Goal: Task Accomplishment & Management: Use online tool/utility

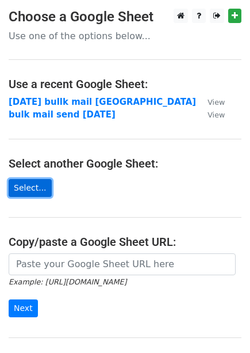
click at [18, 183] on link "Select..." at bounding box center [30, 188] width 43 height 18
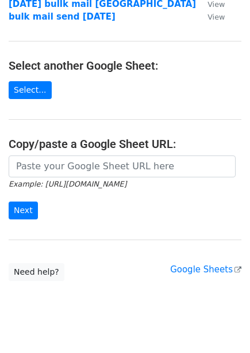
scroll to position [31, 0]
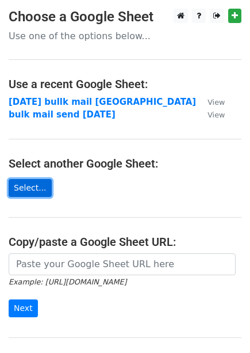
click at [26, 179] on link "Select..." at bounding box center [30, 188] width 43 height 18
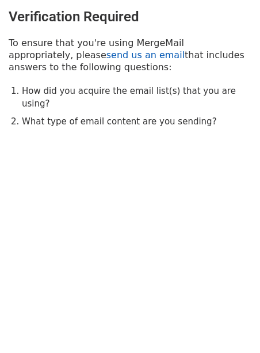
click at [106, 55] on link "send us an email" at bounding box center [145, 54] width 78 height 11
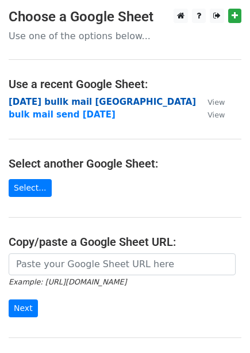
click at [43, 103] on strong "[DATE] bullk mail [GEOGRAPHIC_DATA]" at bounding box center [102, 102] width 187 height 10
